Goal: Task Accomplishment & Management: Manage account settings

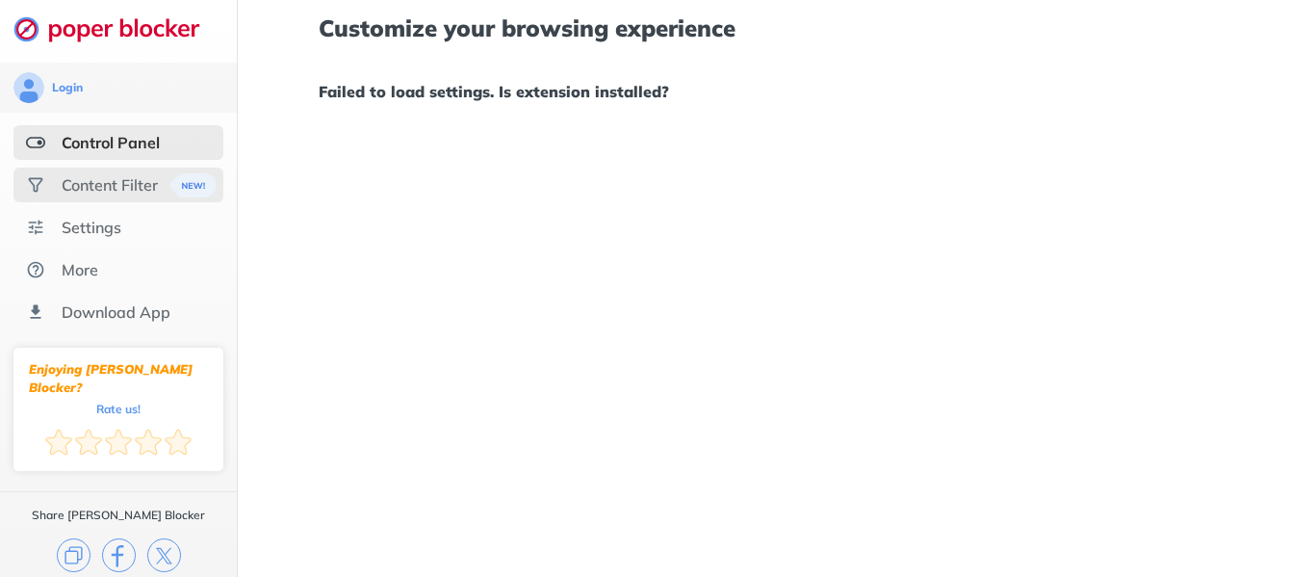
click at [113, 195] on div "Content Filter" at bounding box center [118, 185] width 210 height 35
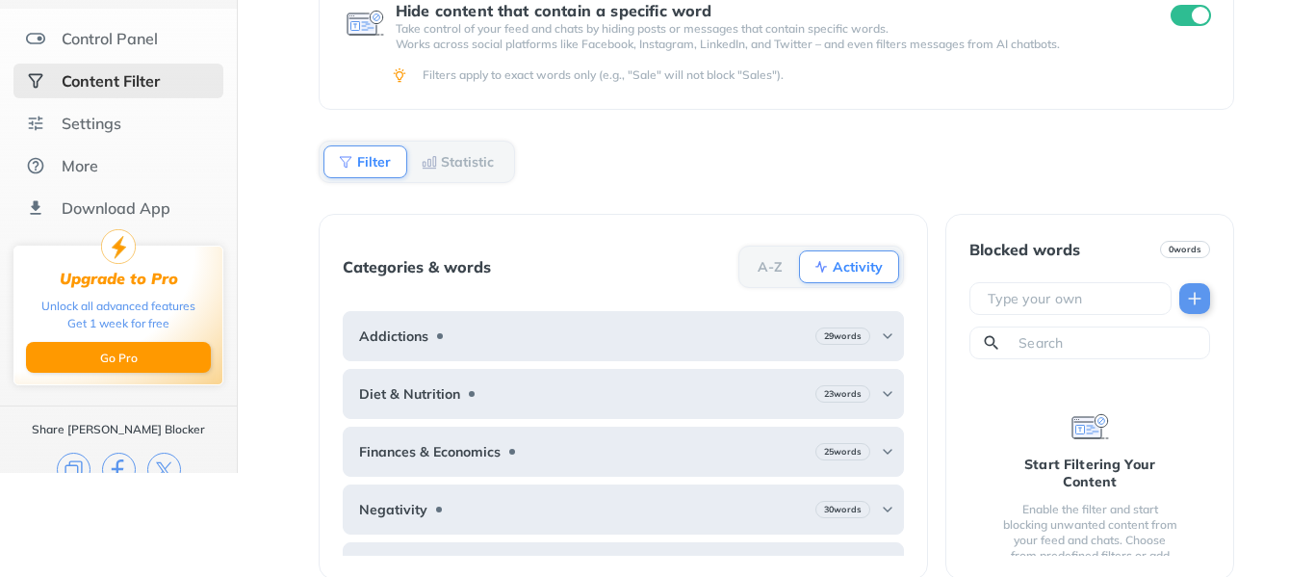
scroll to position [105, 0]
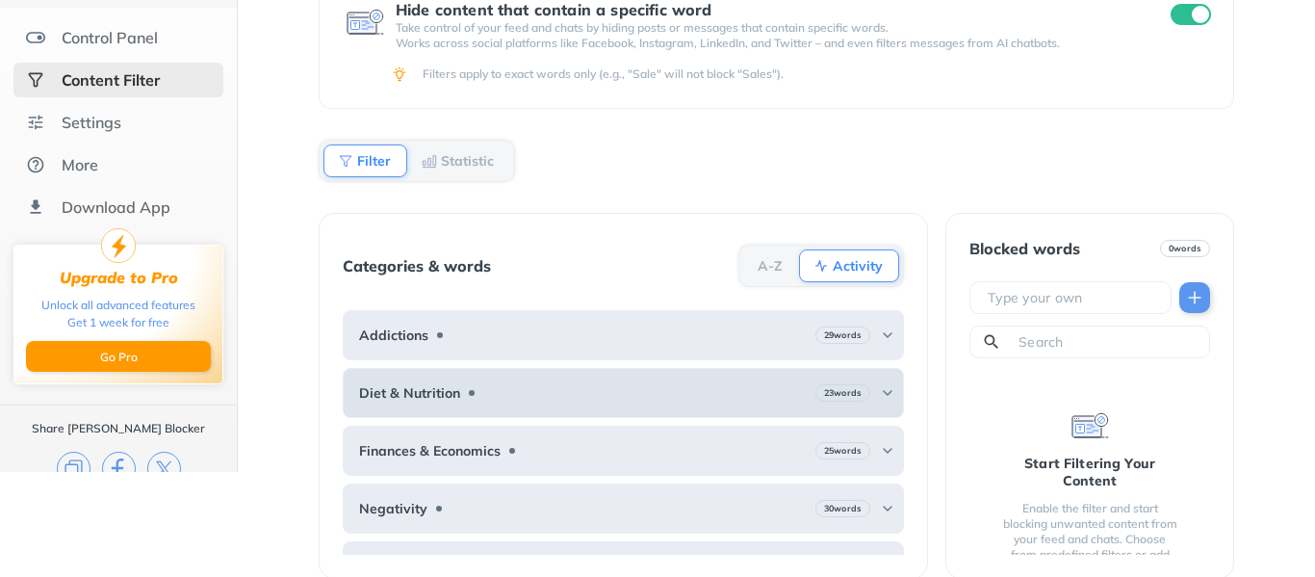
click at [667, 378] on div "Diet & Nutrition 23 words" at bounding box center [623, 393] width 561 height 50
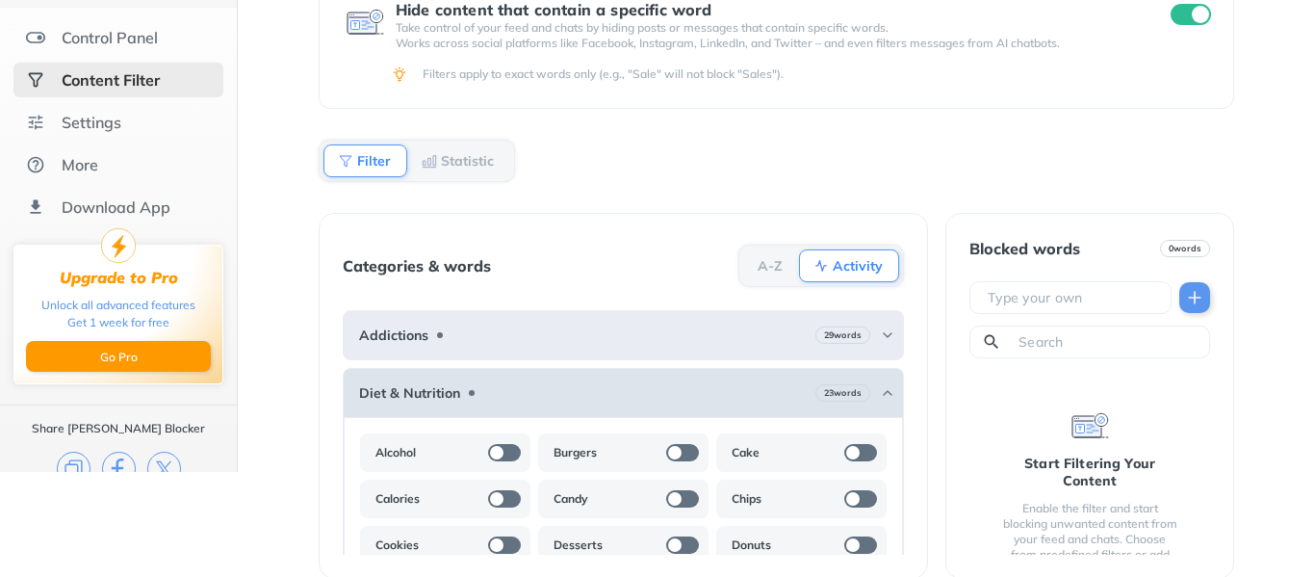
click at [667, 378] on div "Diet & Nutrition 23 words" at bounding box center [623, 393] width 561 height 50
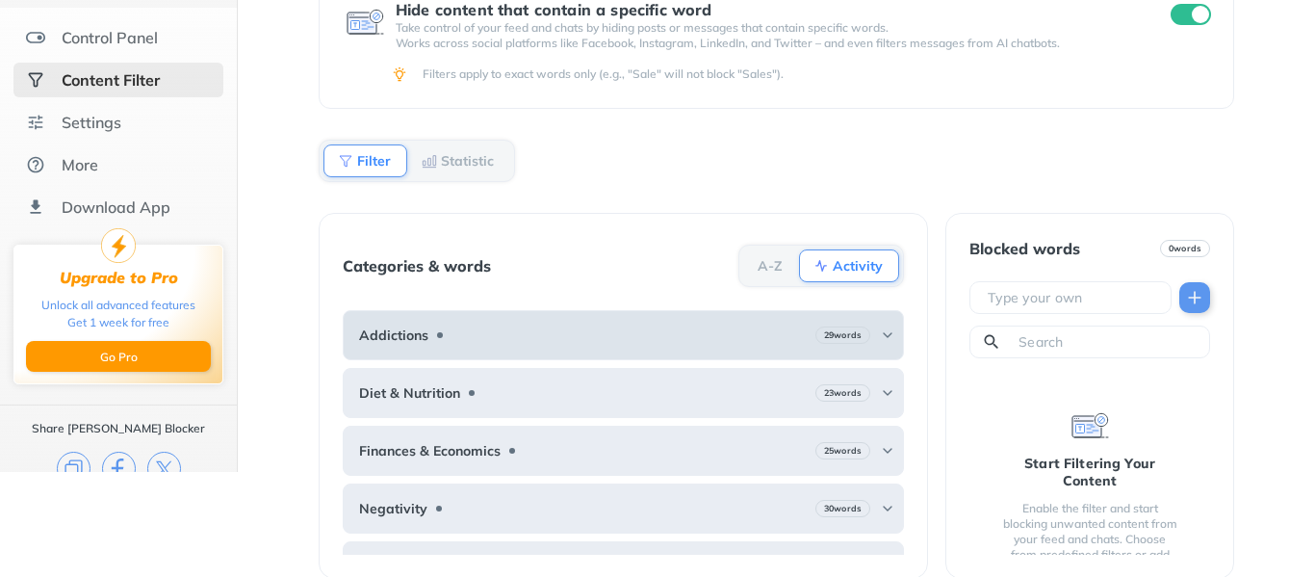
click at [666, 338] on div "Addictions 29 words" at bounding box center [623, 335] width 561 height 50
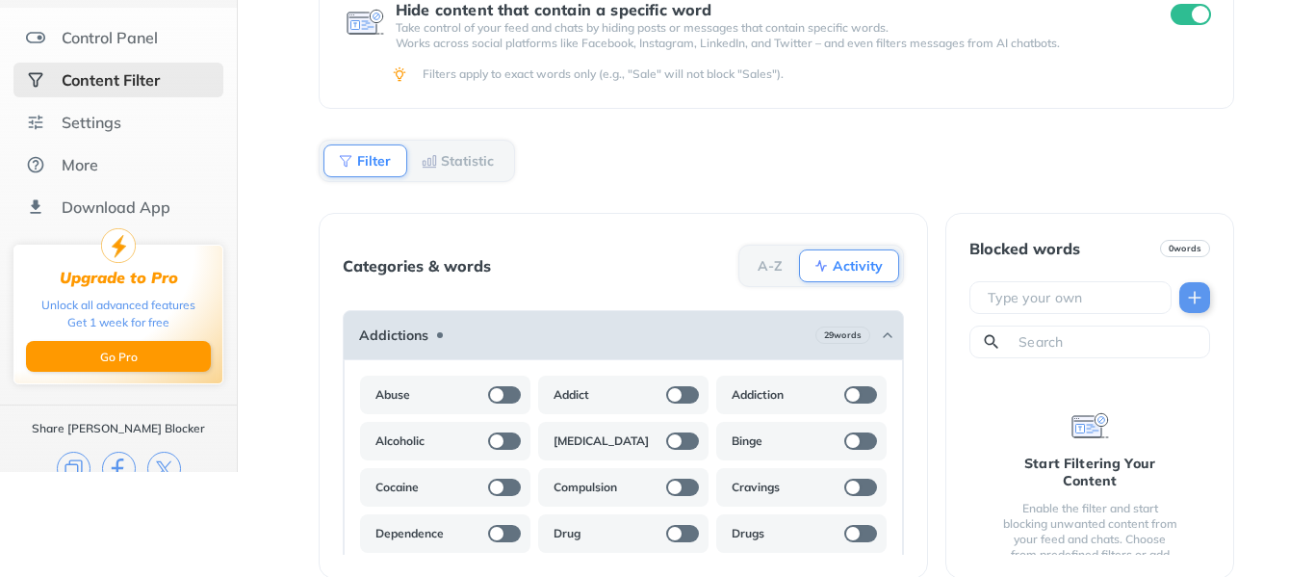
click at [666, 338] on div "Addictions 29 words" at bounding box center [623, 335] width 561 height 50
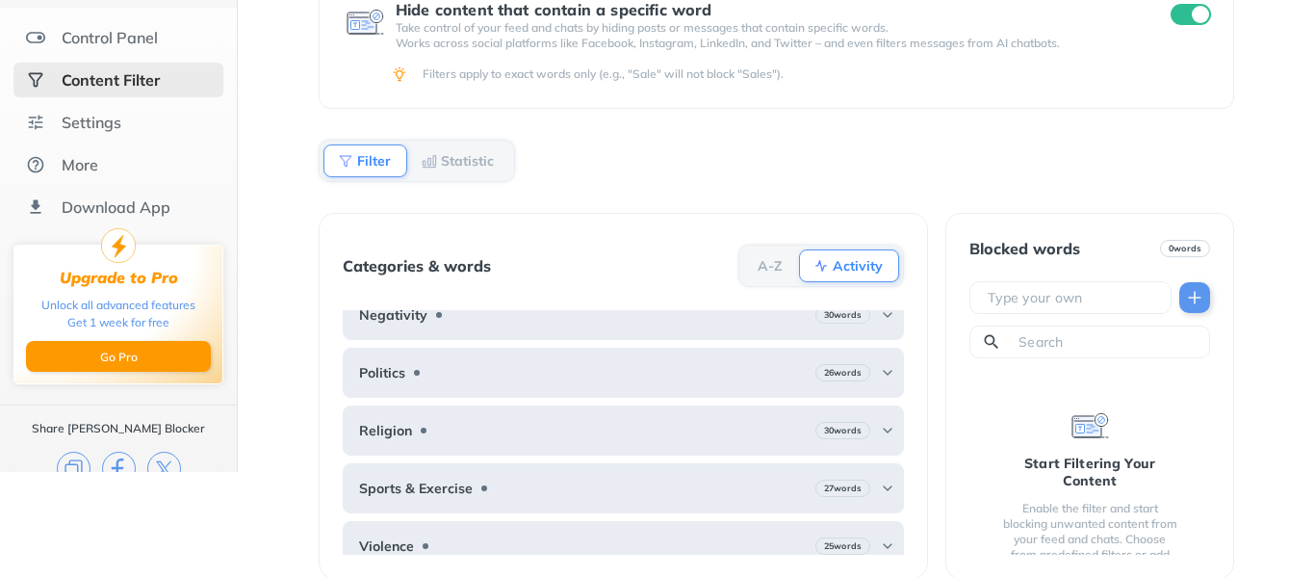
scroll to position [0, 0]
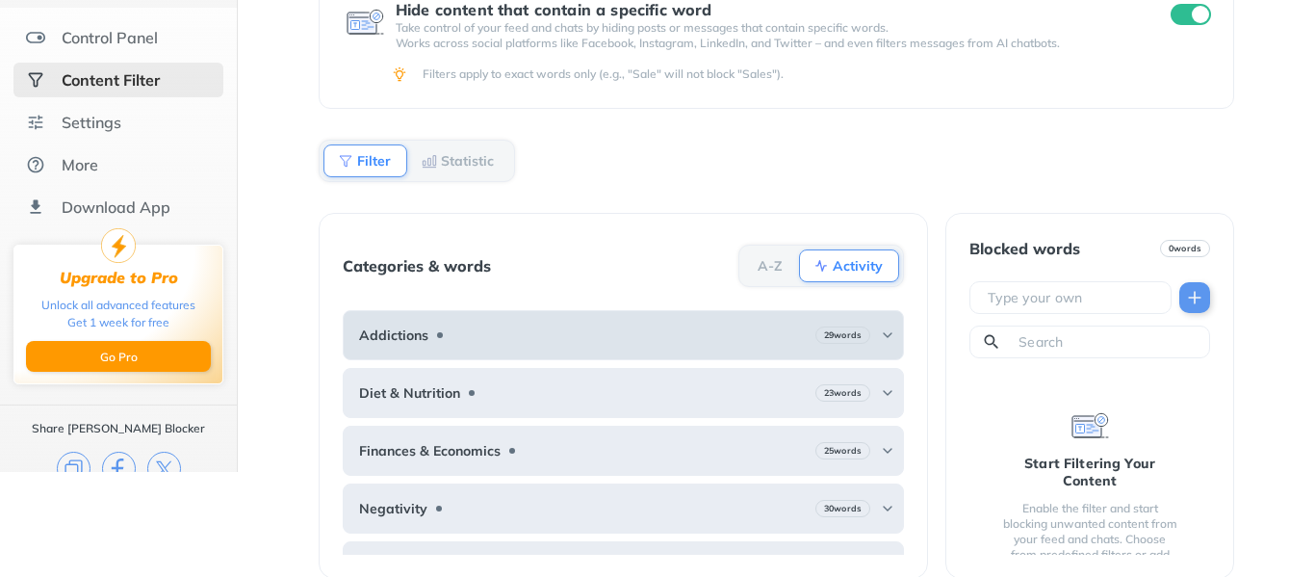
click at [666, 338] on div "Addictions 29 words" at bounding box center [623, 335] width 561 height 50
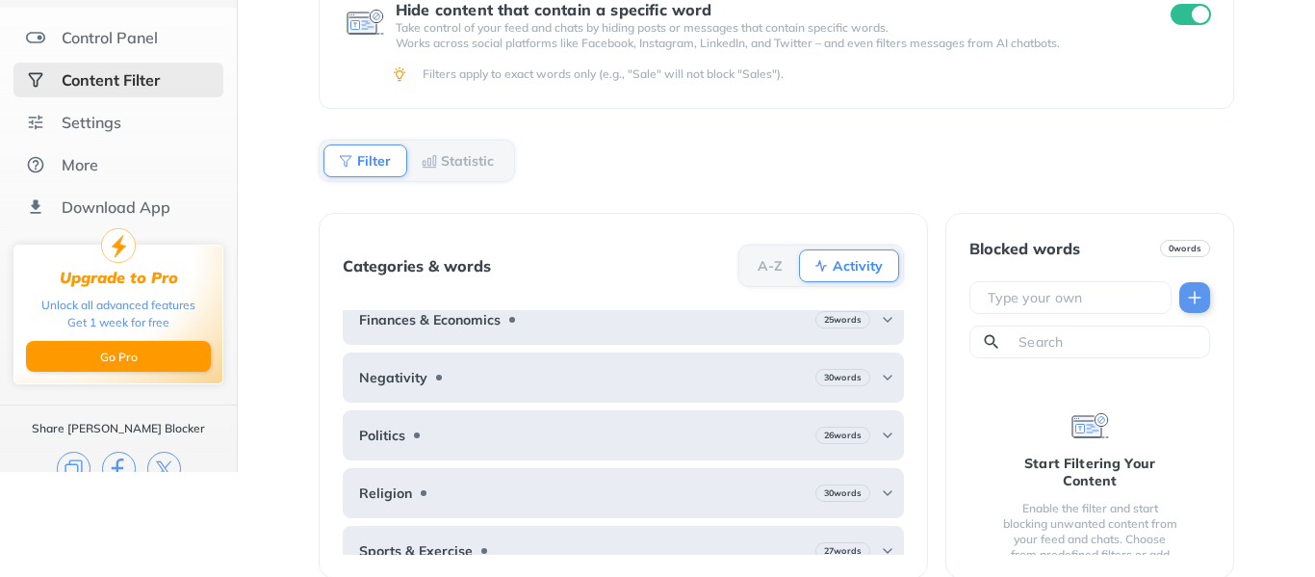
scroll to position [635, 0]
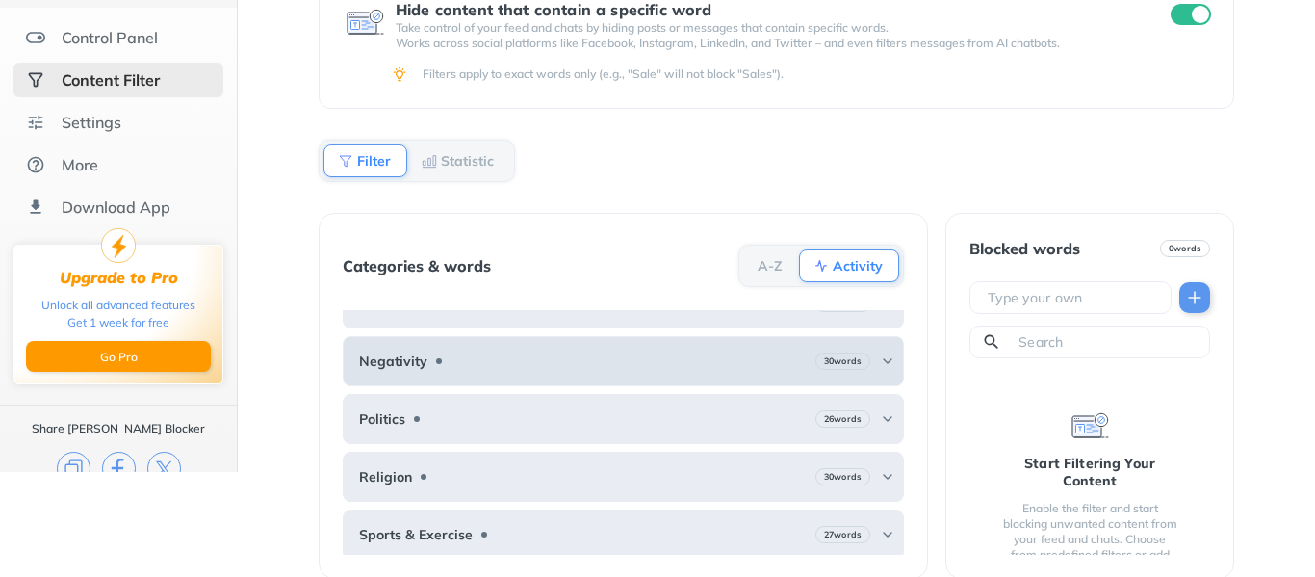
click at [590, 376] on div "Negativity 30 words" at bounding box center [623, 361] width 561 height 50
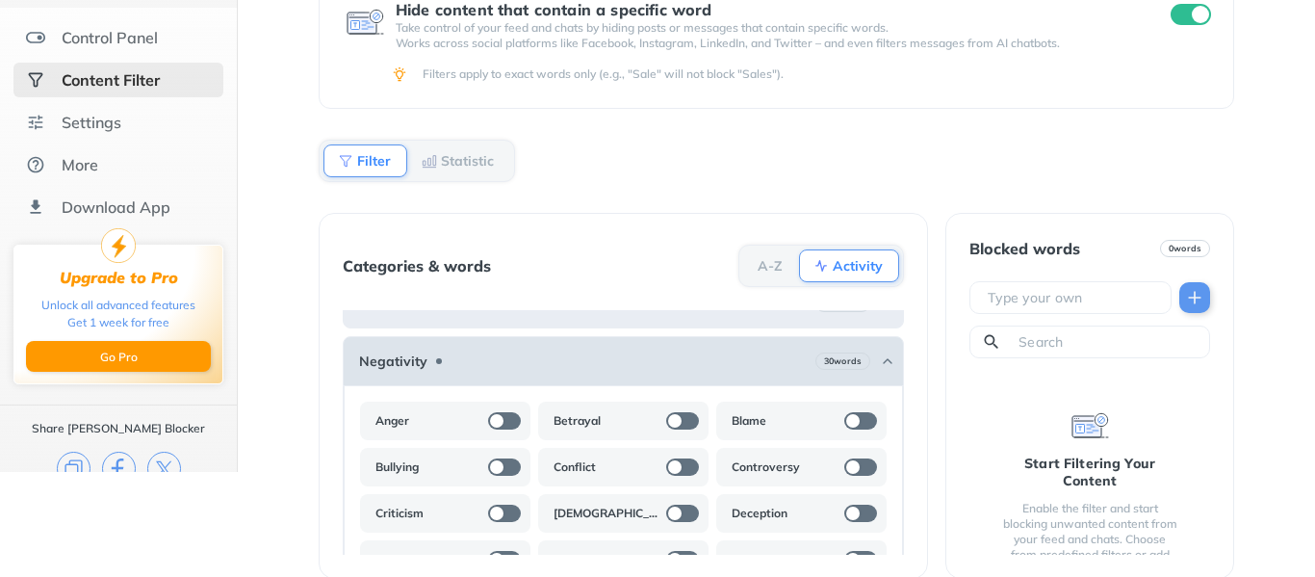
click at [590, 376] on div "Negativity 30 words" at bounding box center [623, 361] width 561 height 50
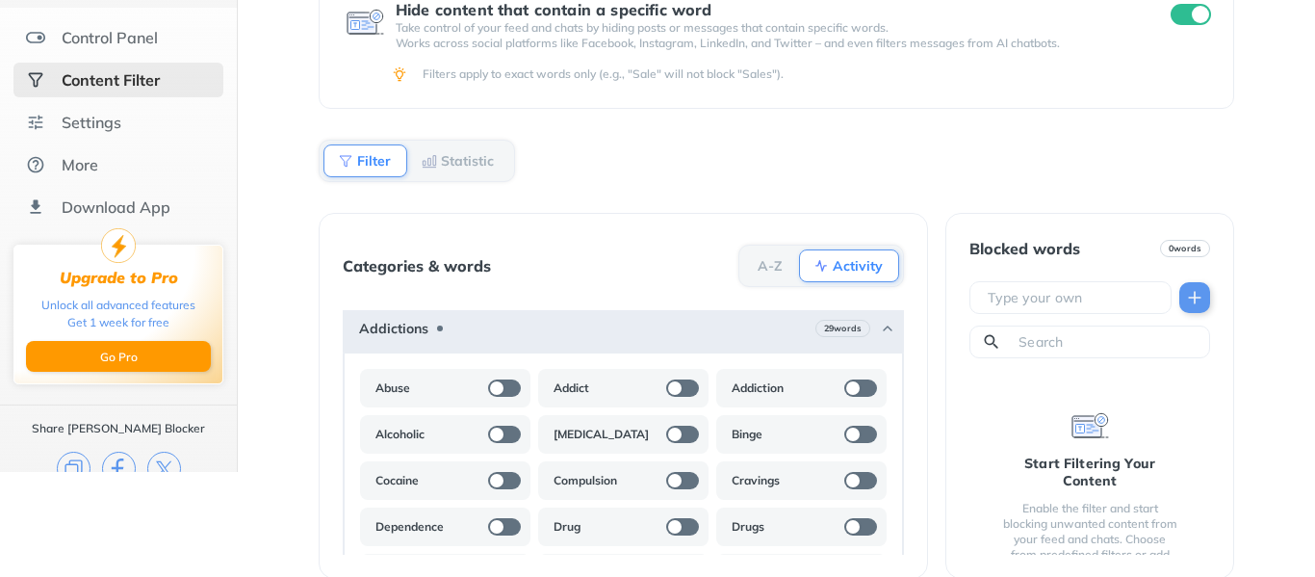
scroll to position [0, 0]
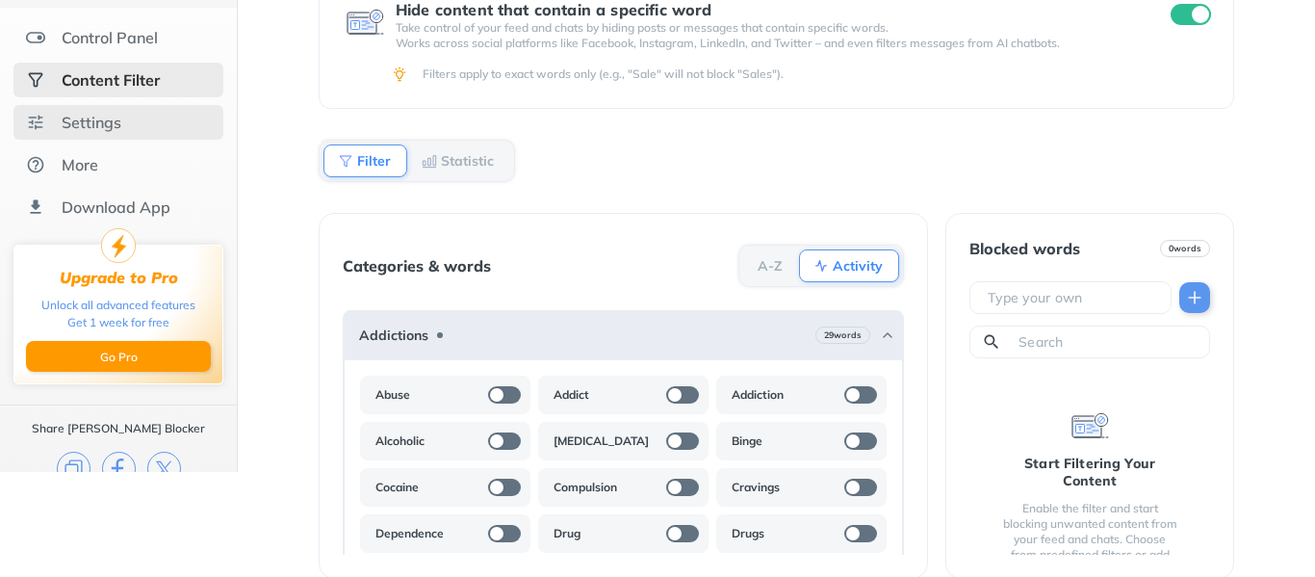
click at [121, 118] on div "Settings" at bounding box center [118, 122] width 210 height 35
